Goal: Check status: Check status

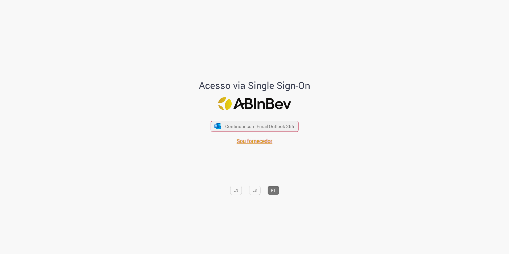
click at [250, 141] on span "Sou fornecedor" at bounding box center [255, 140] width 36 height 7
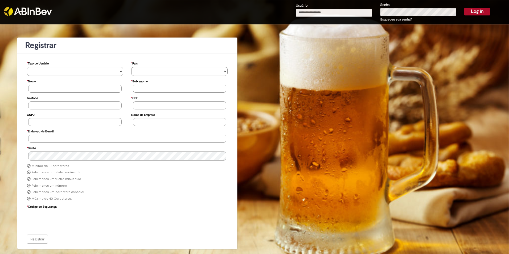
type input "**********"
click at [32, 12] on img at bounding box center [28, 11] width 48 height 9
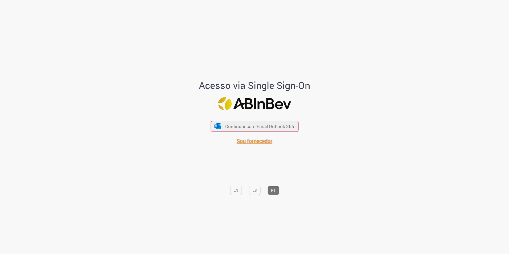
click at [264, 140] on span "Sou fornecedor" at bounding box center [255, 140] width 36 height 7
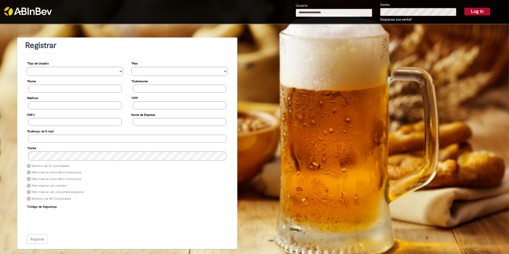
type input "**********"
click at [484, 14] on button "Log in" at bounding box center [477, 11] width 26 height 7
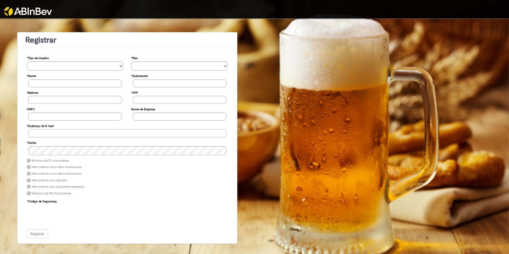
type input "**********"
click at [21, 11] on img at bounding box center [28, 11] width 48 height 9
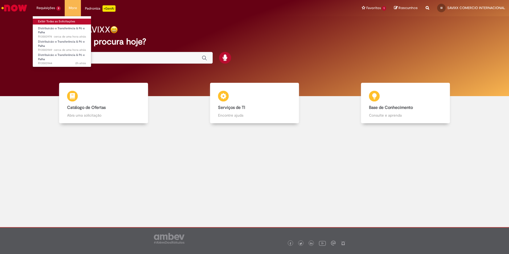
click at [47, 23] on link "Exibir Todas as Solicitações" at bounding box center [62, 22] width 59 height 6
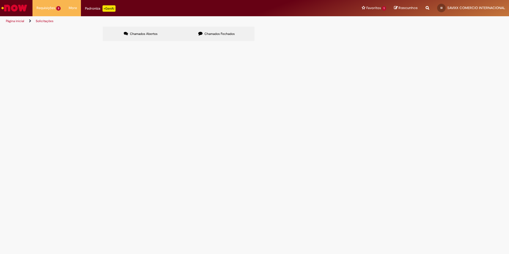
click at [267, 175] on main "Solicitações Chamados Abertos Chamados Fechados Itens solicitados Exportar como…" at bounding box center [254, 140] width 509 height 228
click at [238, 197] on main "Solicitações Chamados Abertos Chamados Fechados Itens solicitados Exportar como…" at bounding box center [254, 140] width 509 height 228
click at [0, 0] on span "R13583944" at bounding box center [0, 0] width 0 height 0
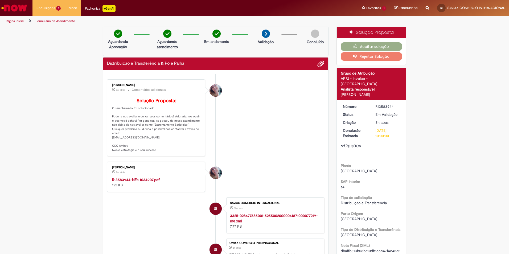
click at [50, 22] on link "Exibir Todas as Solicitações" at bounding box center [62, 22] width 59 height 6
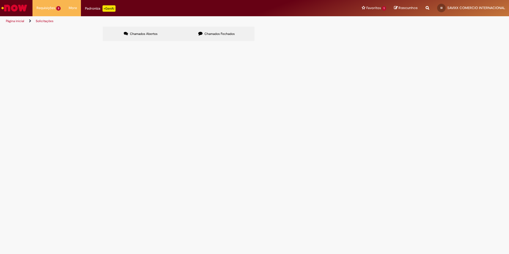
click at [0, 0] on span "R13583944" at bounding box center [0, 0] width 0 height 0
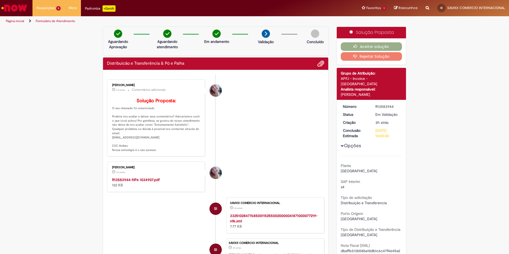
click at [134, 182] on strong "R13583944-NFe 1034907.pdf" at bounding box center [136, 179] width 48 height 5
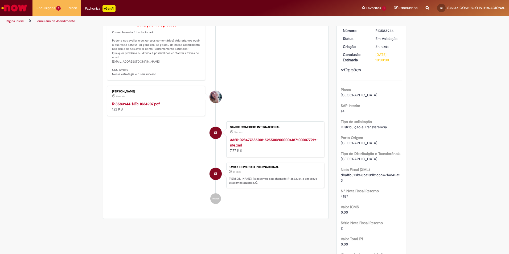
scroll to position [75, 0]
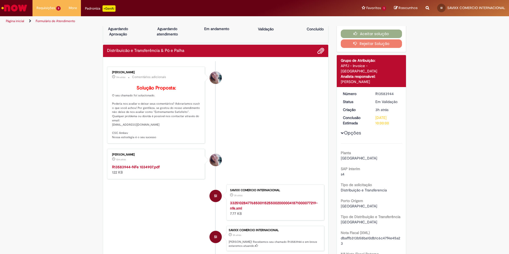
scroll to position [8, 0]
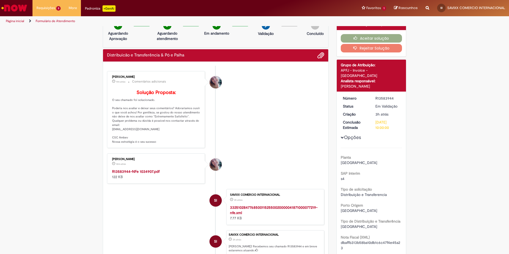
drag, startPoint x: 374, startPoint y: 91, endPoint x: 392, endPoint y: 92, distance: 17.6
click at [392, 96] on div "R13583944" at bounding box center [387, 98] width 25 height 5
copy div "R13583944"
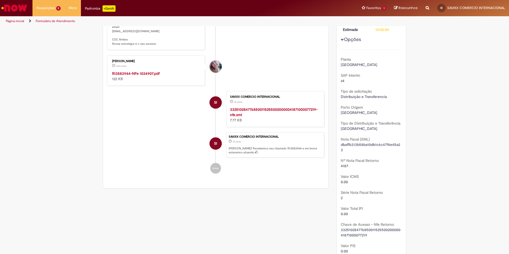
scroll to position [0, 0]
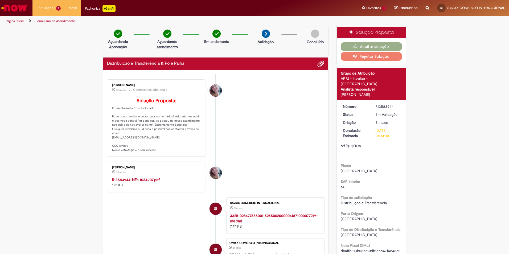
click at [46, 19] on link "Exibir Todas as Solicitações" at bounding box center [62, 22] width 59 height 6
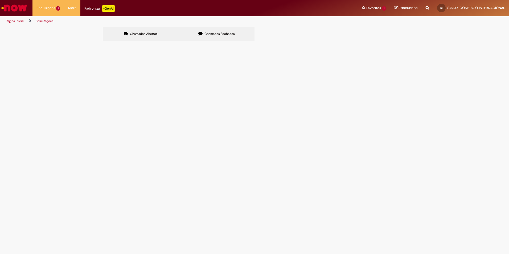
click at [0, 0] on span "R13583944" at bounding box center [0, 0] width 0 height 0
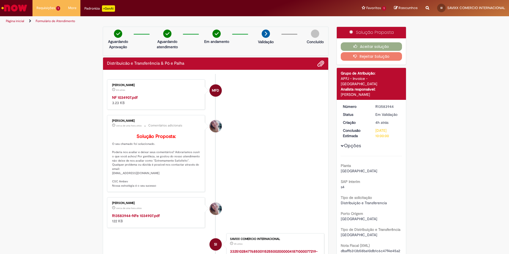
click at [128, 96] on strong "NF 1034907.pdf" at bounding box center [125, 97] width 26 height 5
click at [383, 47] on button "Aceitar solução" at bounding box center [372, 46] width 62 height 9
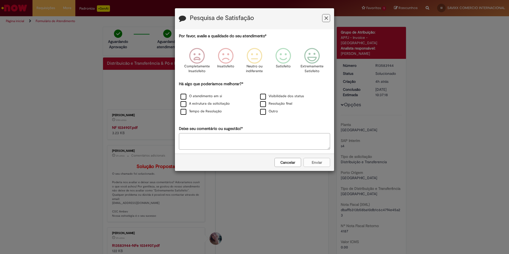
click at [328, 17] on button "Feedback" at bounding box center [326, 18] width 8 height 8
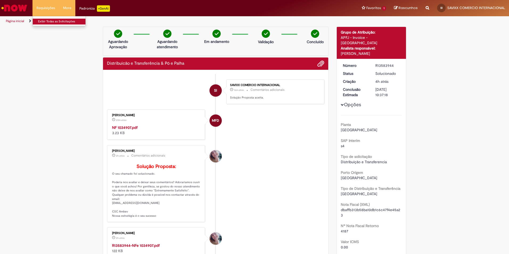
click at [43, 19] on link "Exibir Todas as Solicitações" at bounding box center [62, 22] width 59 height 6
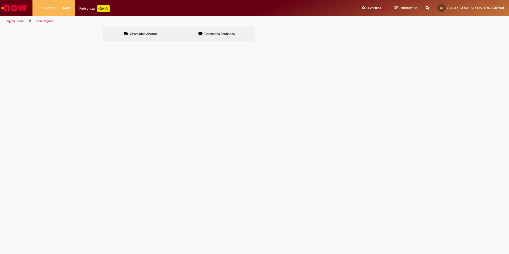
click at [212, 34] on span "Chamados Fechados" at bounding box center [219, 34] width 30 height 4
click at [0, 0] on span "R13583974" at bounding box center [0, 0] width 0 height 0
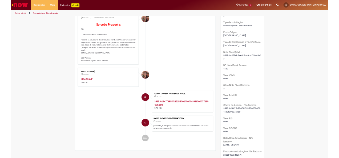
scroll to position [124, 0]
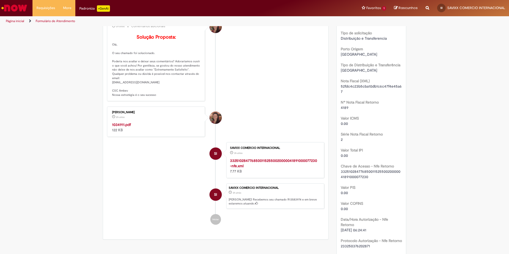
click at [120, 127] on strong "1034911.pdf" at bounding box center [121, 124] width 19 height 5
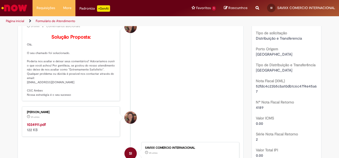
drag, startPoint x: 129, startPoint y: 81, endPoint x: 133, endPoint y: 78, distance: 4.5
click at [129, 81] on div "Histórico de tíquete" at bounding box center [130, 74] width 13 height 109
click at [44, 21] on link "Exibir Todas as Solicitações" at bounding box center [62, 22] width 59 height 6
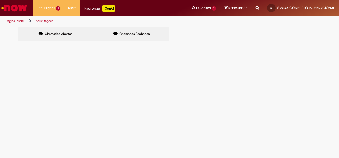
click at [145, 129] on main "Solicitações Chamados Abertos Chamados Fechados Itens solicitados Exportar como…" at bounding box center [169, 92] width 339 height 132
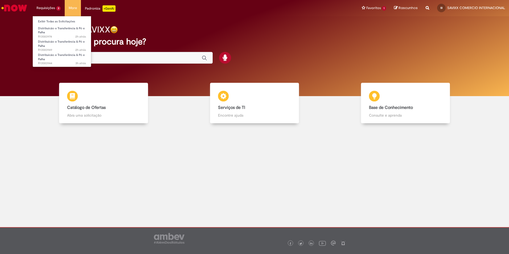
click at [50, 18] on li "Exibir Todas as Solicitações" at bounding box center [62, 21] width 59 height 7
click at [51, 20] on link "Exibir Todas as Solicitações" at bounding box center [62, 22] width 59 height 6
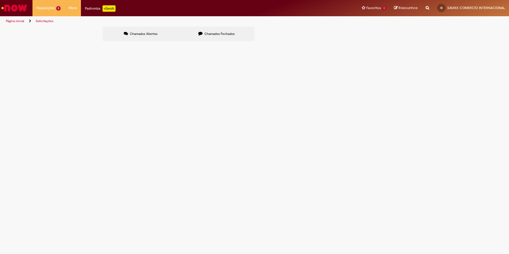
click at [0, 0] on span "R13583949" at bounding box center [0, 0] width 0 height 0
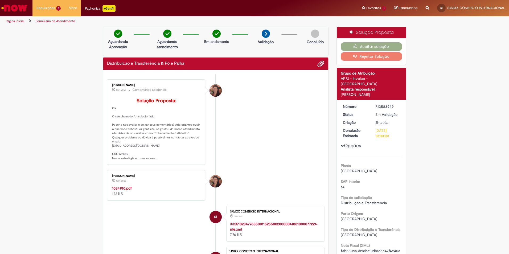
click at [127, 191] on strong "1034910.pdf" at bounding box center [122, 188] width 20 height 5
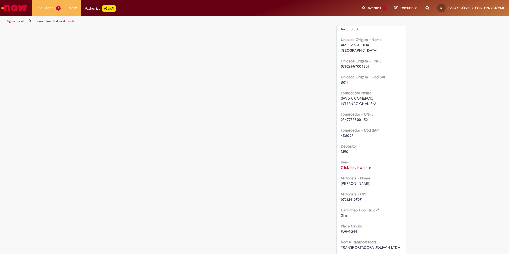
scroll to position [462, 0]
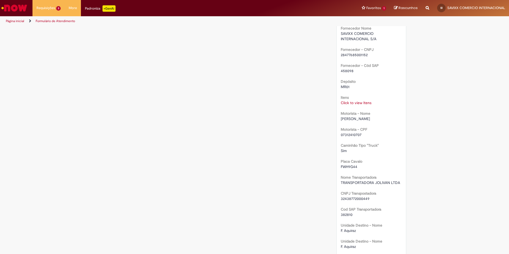
click at [361, 100] on link "Click to view Itens" at bounding box center [356, 102] width 31 height 5
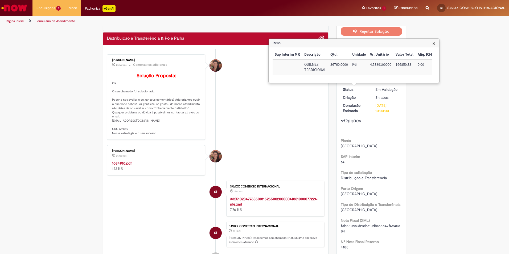
scroll to position [0, 0]
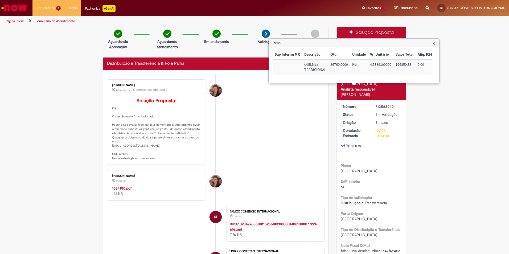
click at [434, 43] on span "×" at bounding box center [433, 43] width 3 height 7
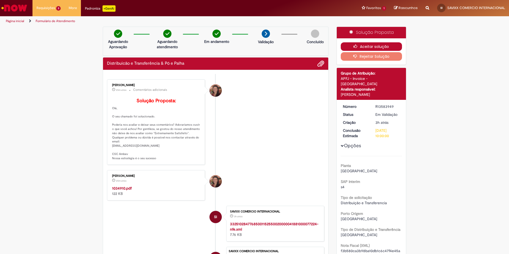
click at [375, 47] on button "Aceitar solução" at bounding box center [372, 46] width 62 height 9
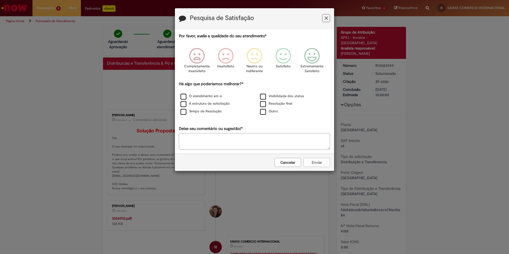
click at [326, 17] on icon "Feedback" at bounding box center [326, 18] width 3 height 6
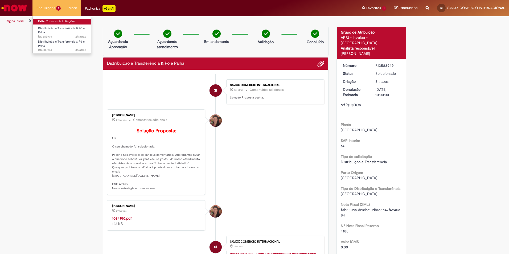
click at [50, 20] on link "Exibir Todas as Solicitações" at bounding box center [62, 22] width 59 height 6
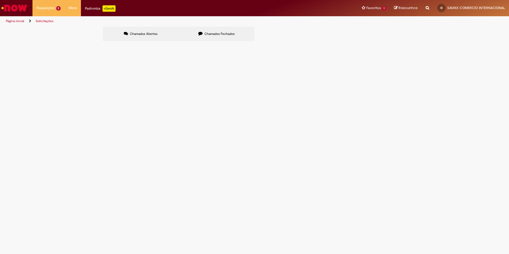
click at [0, 0] on span "R13583974" at bounding box center [0, 0] width 0 height 0
